Goal: Task Accomplishment & Management: Manage account settings

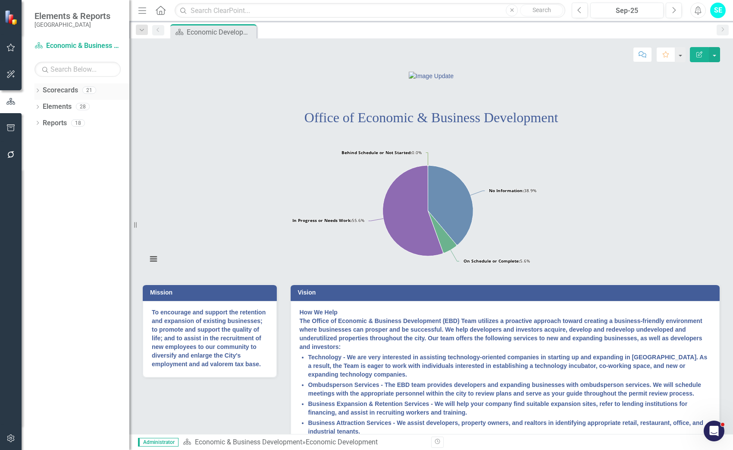
click at [38, 89] on icon at bounding box center [38, 90] width 2 height 4
click at [42, 106] on icon "Dropdown" at bounding box center [42, 106] width 6 height 5
click at [42, 106] on icon "Dropdown" at bounding box center [41, 105] width 5 height 6
click at [42, 121] on icon "Dropdown" at bounding box center [42, 122] width 6 height 5
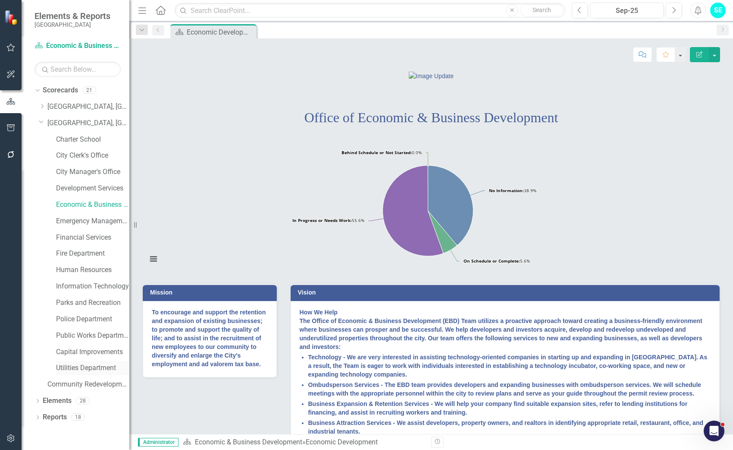
click at [88, 365] on link "Utilities Department" at bounding box center [92, 368] width 73 height 10
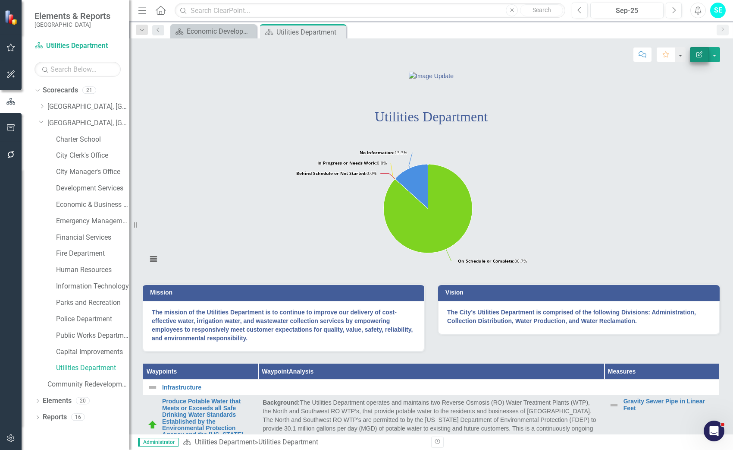
click at [700, 56] on icon "Edit Report" at bounding box center [700, 54] width 8 height 6
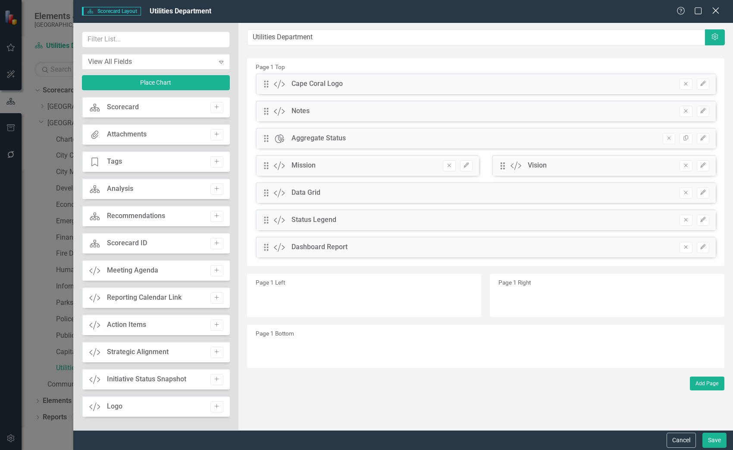
click at [717, 12] on icon at bounding box center [716, 10] width 6 height 6
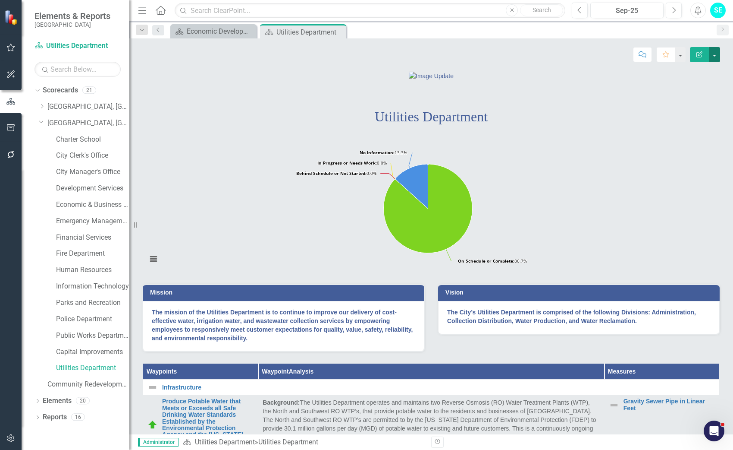
click at [716, 53] on button "button" at bounding box center [714, 54] width 11 height 15
click at [692, 74] on link "Edit Edit Scorecard" at bounding box center [685, 71] width 70 height 16
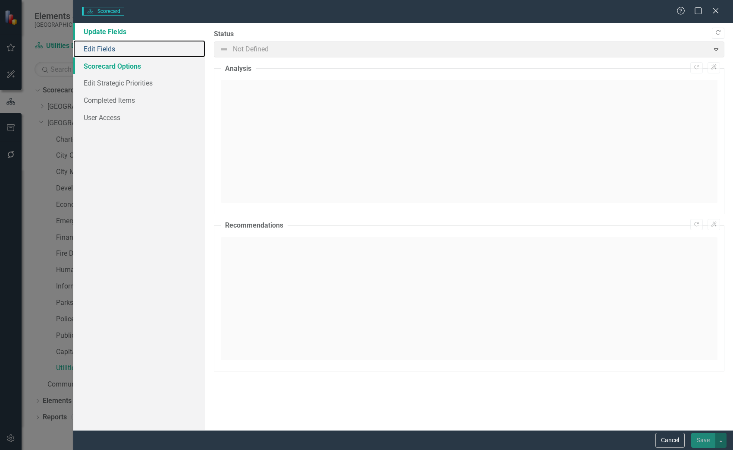
click at [98, 47] on link "Edit Fields" at bounding box center [139, 48] width 132 height 17
click at [102, 42] on link "Edit Fields" at bounding box center [139, 48] width 132 height 17
drag, startPoint x: 114, startPoint y: 51, endPoint x: 115, endPoint y: 66, distance: 14.3
click at [113, 51] on link "Edit Fields" at bounding box center [139, 48] width 132 height 17
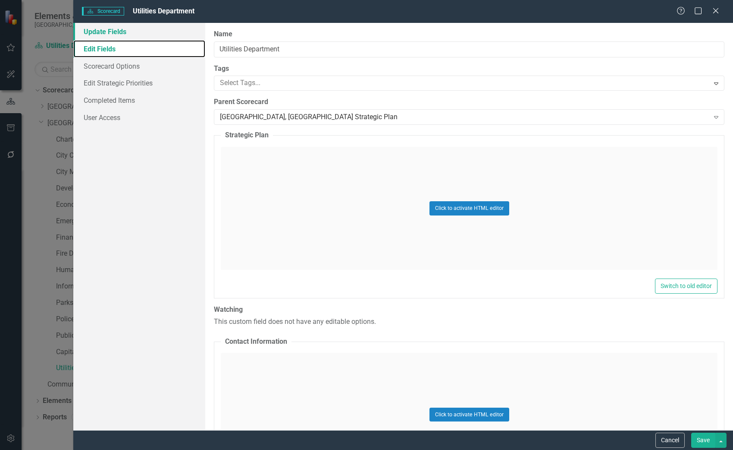
scroll to position [388, 0]
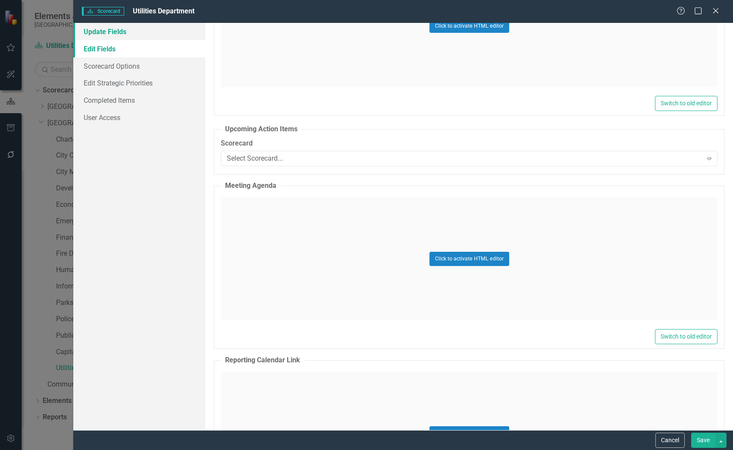
click at [110, 33] on link "Update Fields" at bounding box center [139, 31] width 132 height 17
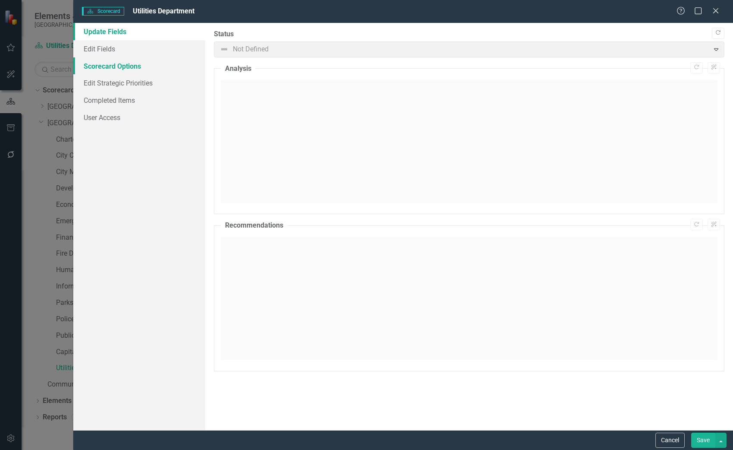
click at [129, 67] on link "Scorecard Options" at bounding box center [139, 65] width 132 height 17
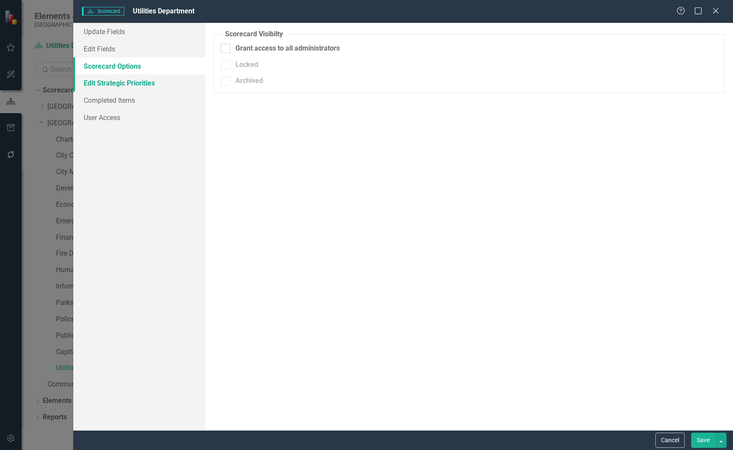
click at [139, 85] on link "Edit Strategic Priorities" at bounding box center [139, 82] width 132 height 17
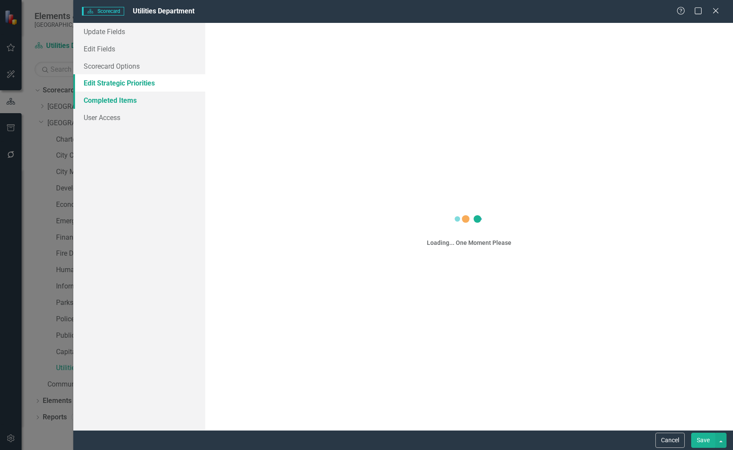
click at [132, 102] on link "Completed Items" at bounding box center [139, 99] width 132 height 17
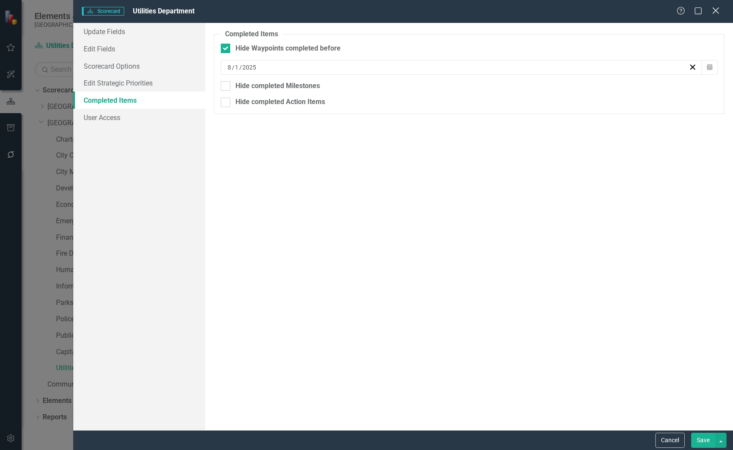
click at [716, 11] on icon at bounding box center [716, 10] width 6 height 6
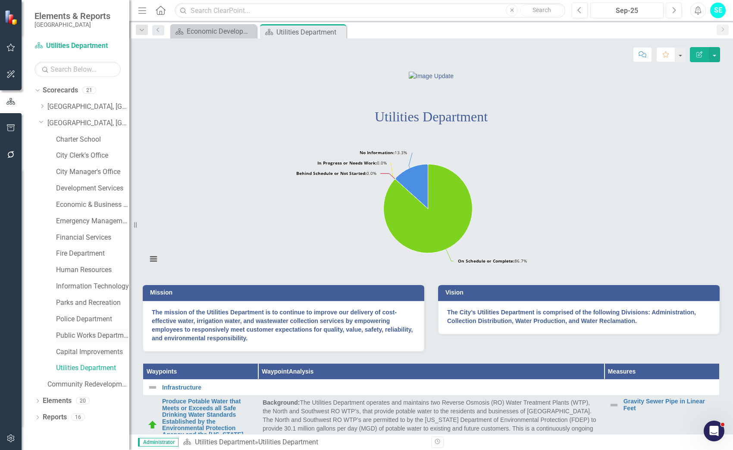
click at [96, 335] on link "Public Works Department" at bounding box center [92, 335] width 73 height 10
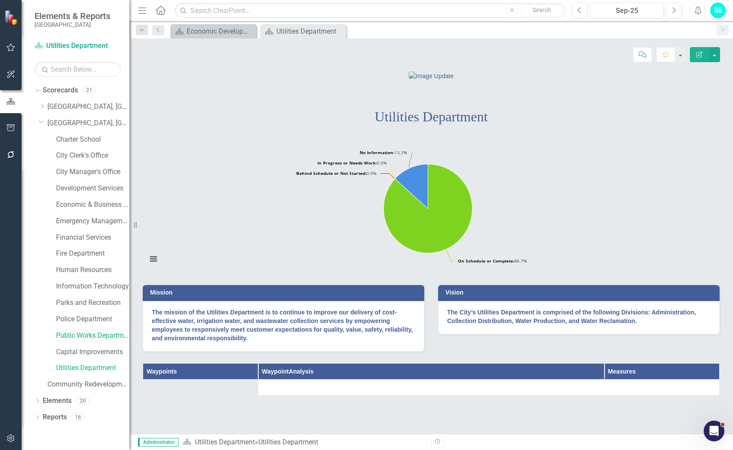
click at [106, 335] on link "Public Works Department" at bounding box center [92, 335] width 73 height 10
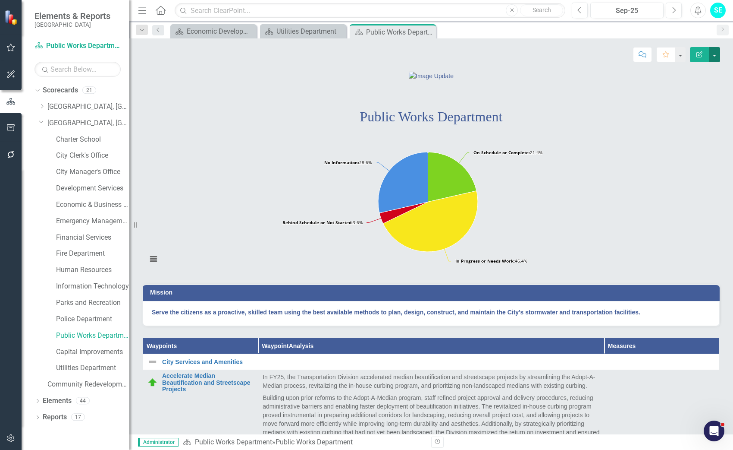
click at [715, 55] on button "button" at bounding box center [714, 54] width 11 height 15
click at [698, 68] on link "Edit Edit Scorecard" at bounding box center [685, 71] width 70 height 16
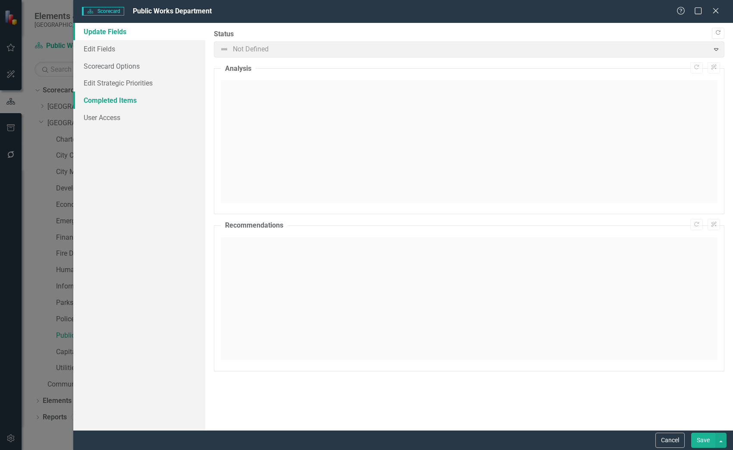
click at [132, 100] on link "Completed Items" at bounding box center [139, 99] width 132 height 17
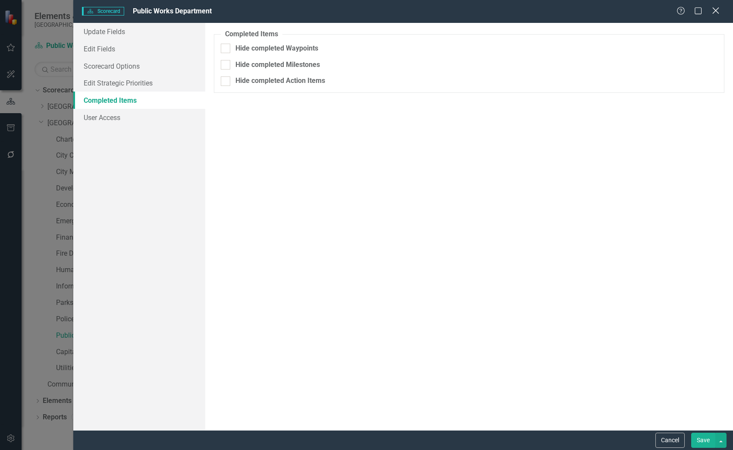
click at [716, 13] on icon "Close" at bounding box center [716, 10] width 11 height 8
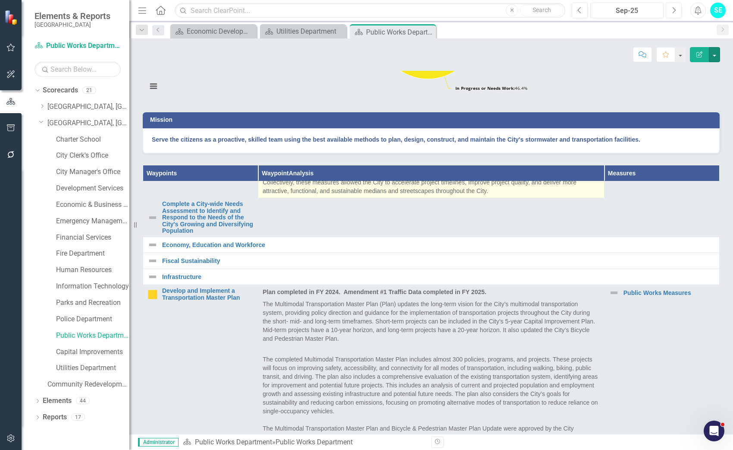
scroll to position [129, 0]
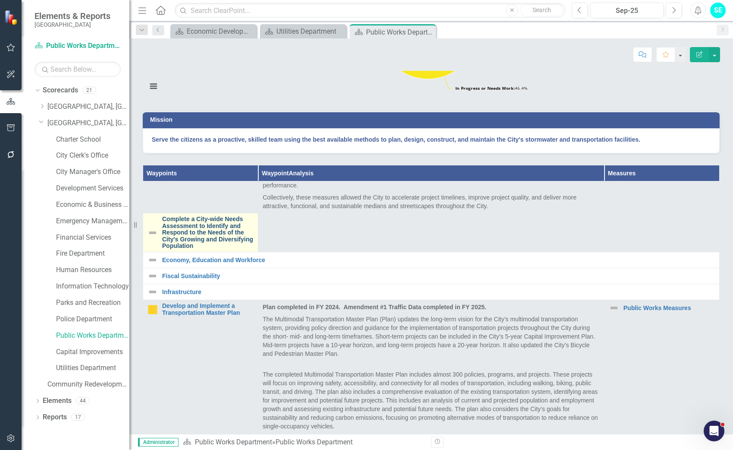
click at [223, 249] on link "Complete a City-wide Needs Assessment to Identify and Respond to the Needs of t…" at bounding box center [207, 232] width 91 height 33
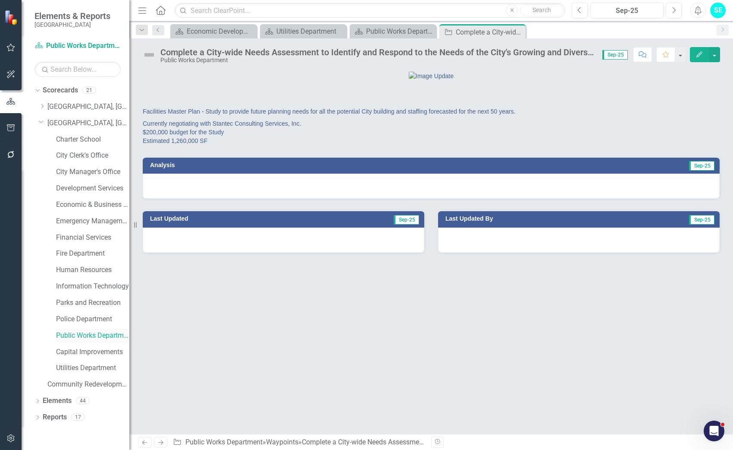
click at [88, 332] on link "Public Works Department" at bounding box center [92, 335] width 73 height 10
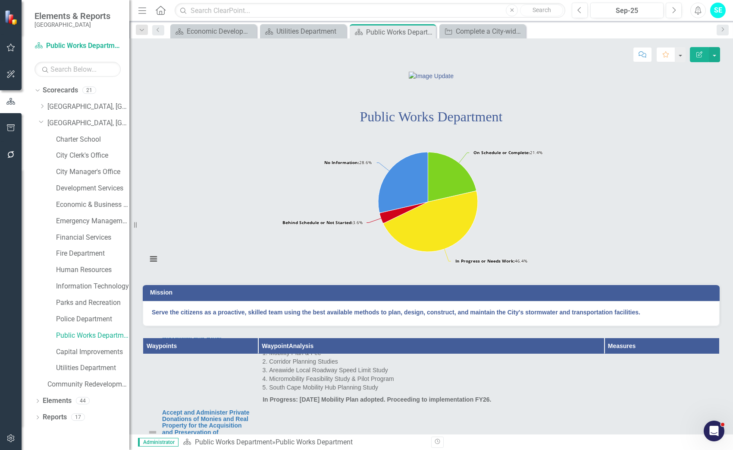
click at [698, 55] on icon "button" at bounding box center [700, 54] width 6 height 6
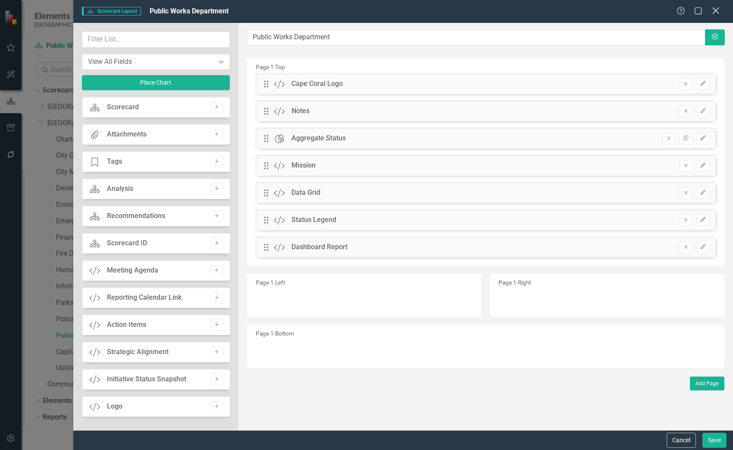
click at [716, 10] on icon at bounding box center [716, 10] width 6 height 6
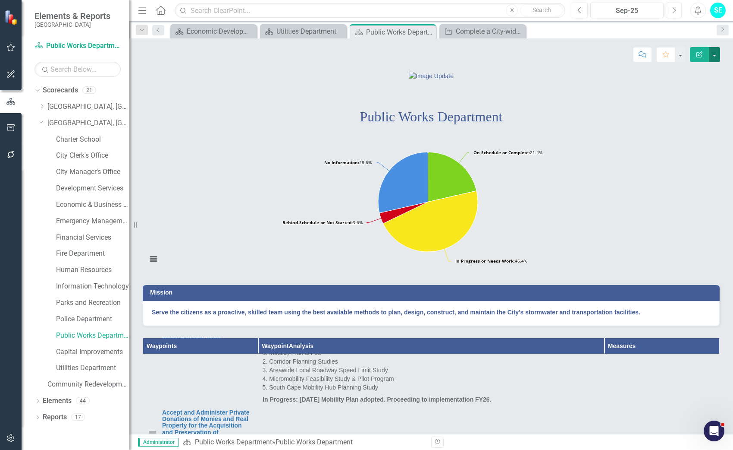
click at [715, 53] on button "button" at bounding box center [714, 54] width 11 height 15
click at [688, 71] on link "Edit Edit Scorecard" at bounding box center [685, 71] width 70 height 16
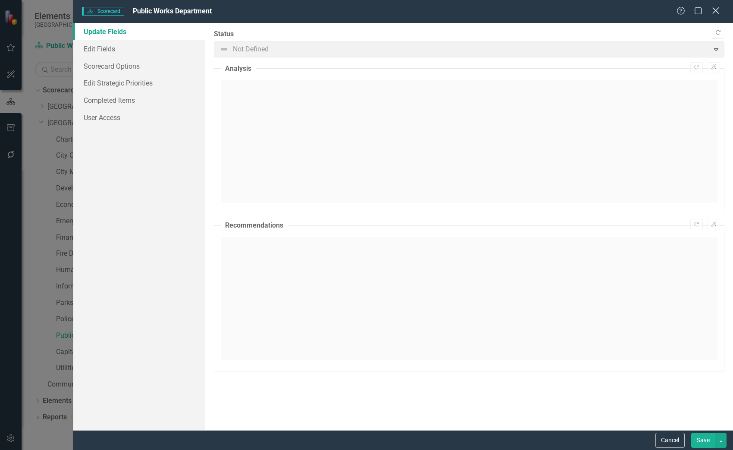
click at [717, 9] on icon "Close" at bounding box center [716, 10] width 11 height 8
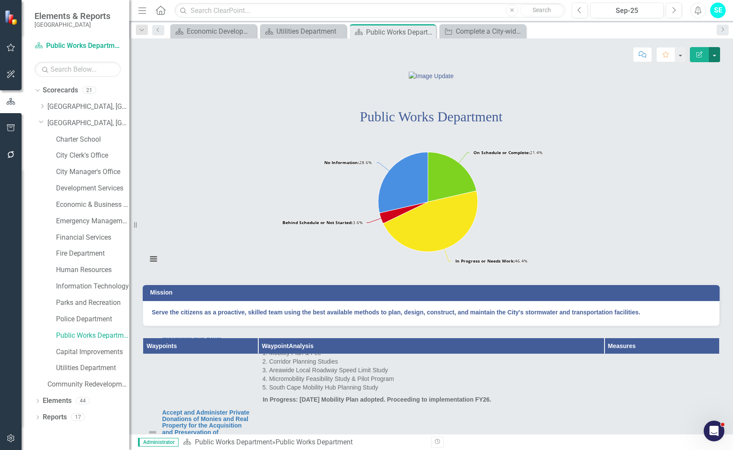
click at [716, 54] on button "button" at bounding box center [714, 54] width 11 height 15
click at [698, 70] on link "Edit Edit Scorecard" at bounding box center [685, 71] width 70 height 16
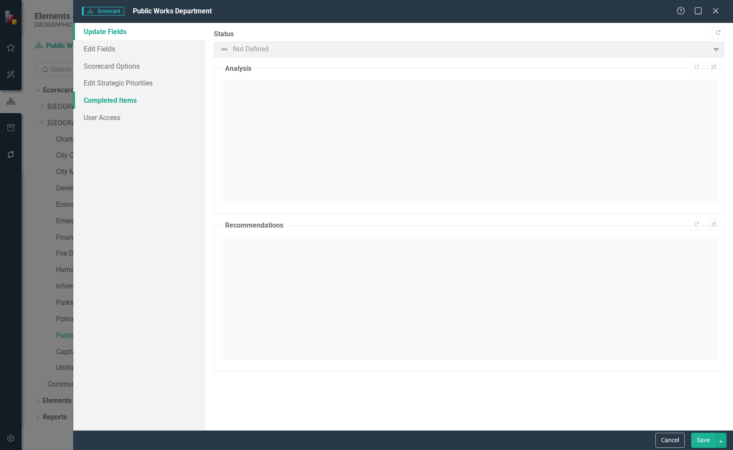
click at [115, 98] on link "Completed Items" at bounding box center [139, 99] width 132 height 17
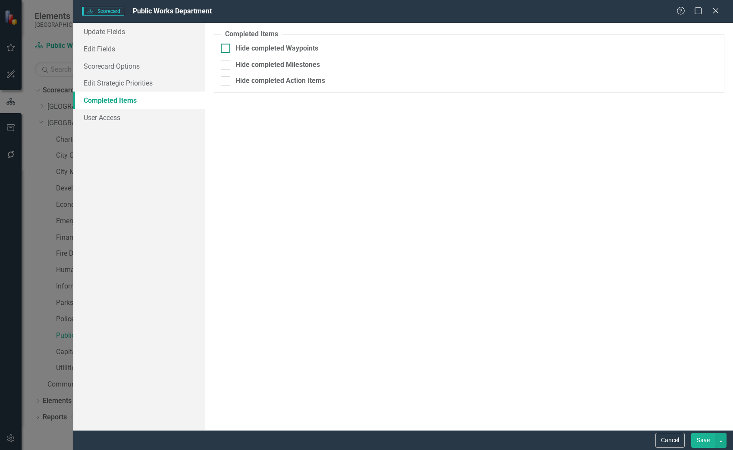
click at [225, 46] on input "Hide completed Waypoints" at bounding box center [224, 47] width 6 height 6
checkbox input "true"
click at [703, 438] on button "Save" at bounding box center [704, 439] width 24 height 15
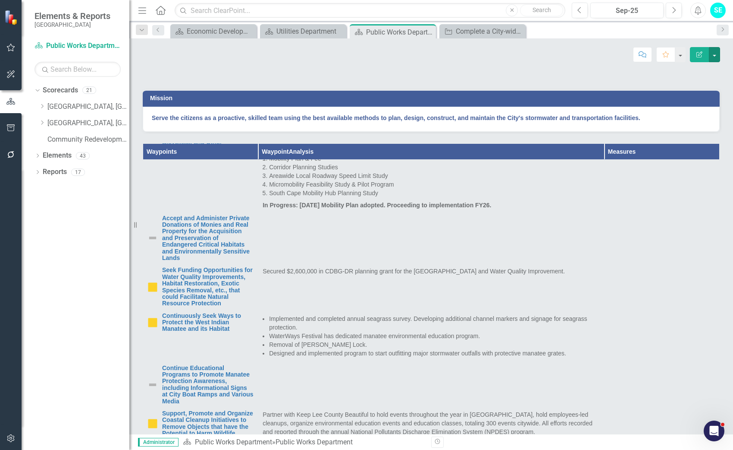
scroll to position [179, 0]
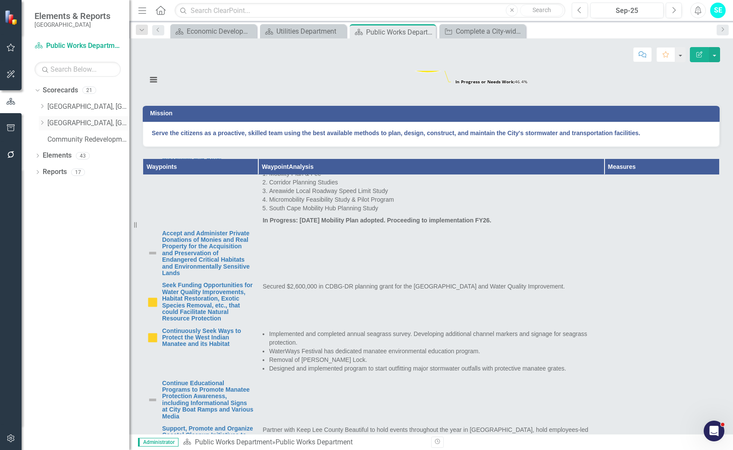
click at [44, 121] on icon "Dropdown" at bounding box center [42, 122] width 6 height 5
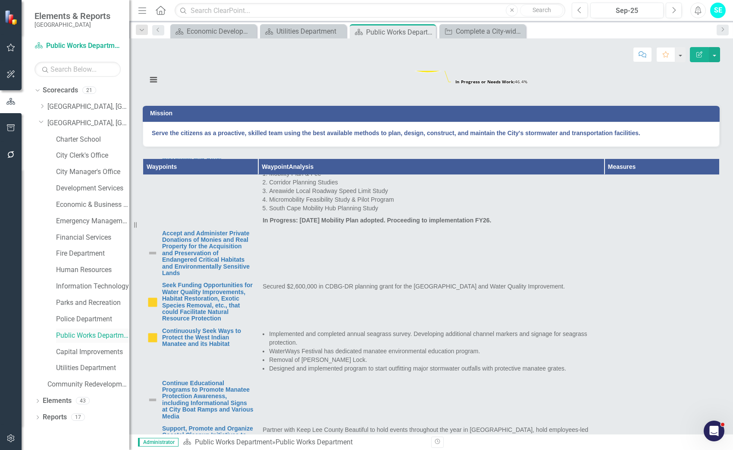
click at [88, 337] on link "Public Works Department" at bounding box center [92, 335] width 73 height 10
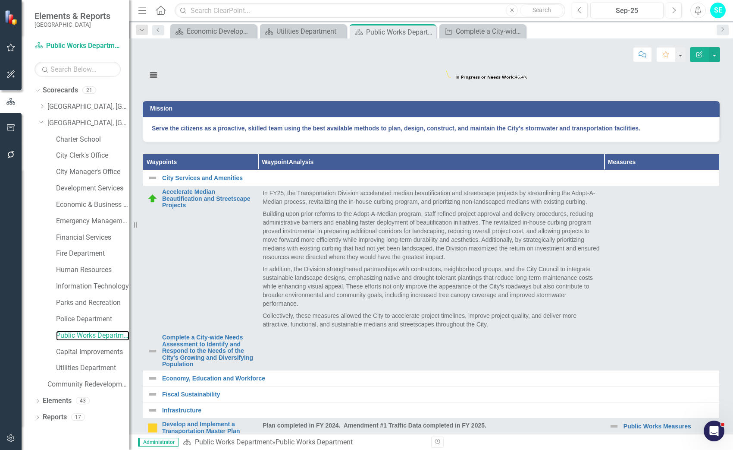
scroll to position [136, 0]
